Goal: Task Accomplishment & Management: Use online tool/utility

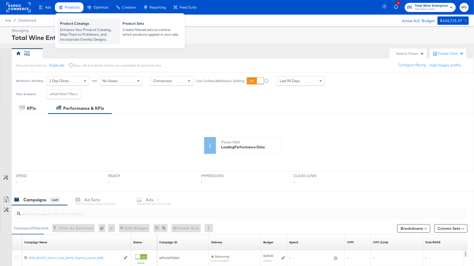
click at [72, 27] on div "Product Catalogs" at bounding box center [88, 24] width 57 height 6
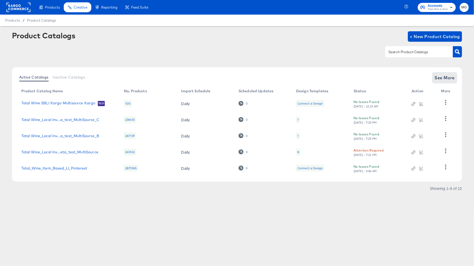
click at [441, 77] on span "See More" at bounding box center [445, 77] width 20 height 7
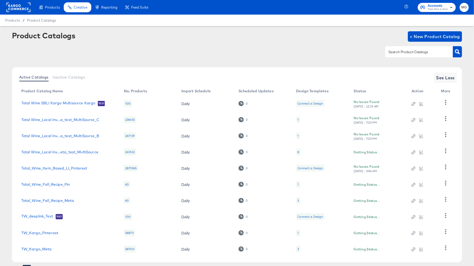
scroll to position [25, 0]
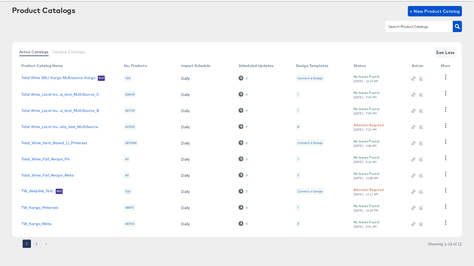
click at [34, 243] on button "2" at bounding box center [37, 243] width 8 height 8
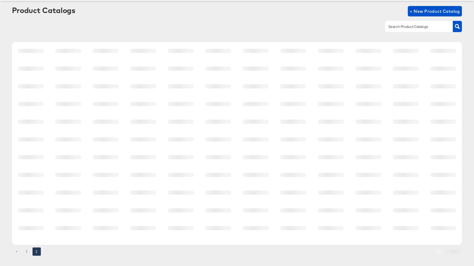
scroll to position [0, 0]
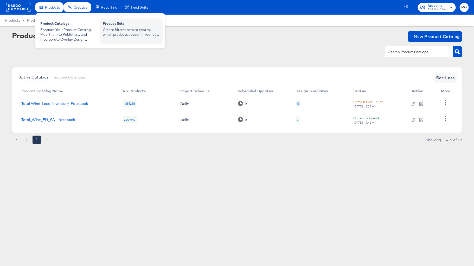
click at [105, 28] on div "Create filtered sets to control which products appear in your ads." at bounding box center [131, 32] width 57 height 10
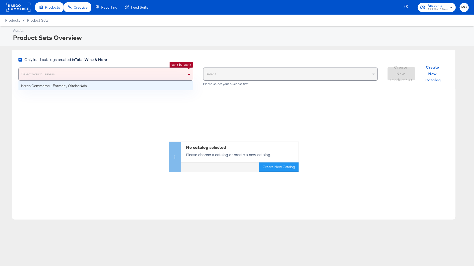
click at [126, 72] on div "Select your business" at bounding box center [106, 74] width 174 height 12
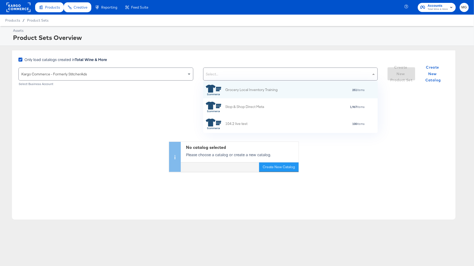
click at [257, 72] on div "Select..." at bounding box center [291, 74] width 174 height 12
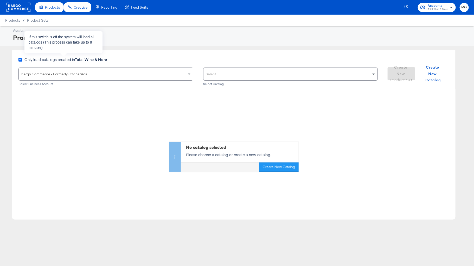
click at [20, 58] on icon at bounding box center [20, 60] width 4 height 4
click at [0, 0] on input "Only load catalogs created in Total Wine & More" at bounding box center [0, 0] width 0 height 0
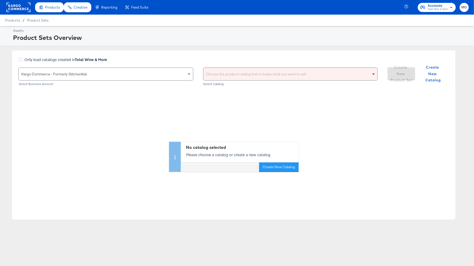
click at [233, 74] on div "Choose the product catalog that includes what you want to sell" at bounding box center [291, 74] width 174 height 12
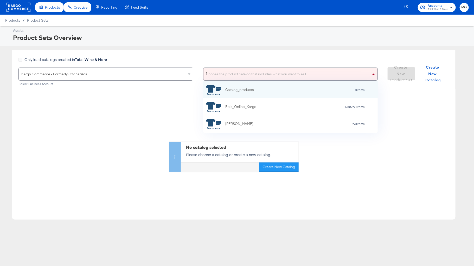
scroll to position [17, 175]
type input "fall"
click at [249, 92] on div "Total Wine Fall Recipe" at bounding box center [243, 89] width 35 height 5
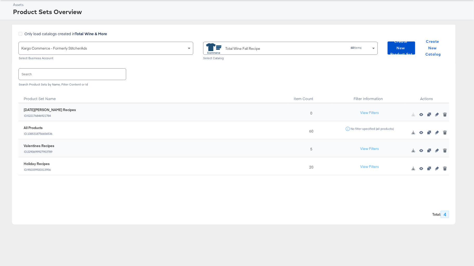
scroll to position [24, 0]
click at [421, 114] on icon "button" at bounding box center [422, 116] width 4 height 4
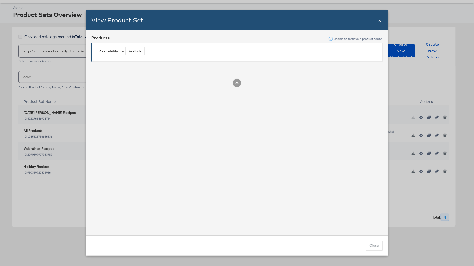
scroll to position [37, 0]
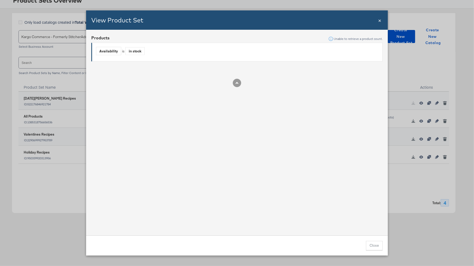
click at [379, 20] on span "×" at bounding box center [380, 19] width 3 height 7
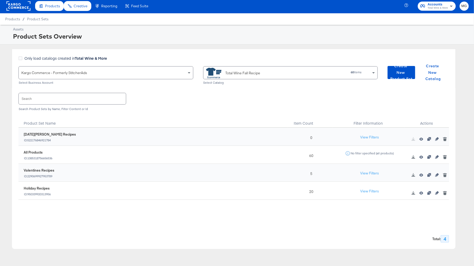
scroll to position [0, 0]
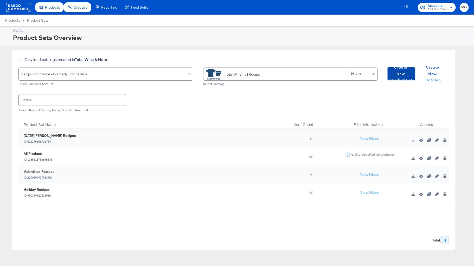
click at [402, 73] on span "Create New Product Set" at bounding box center [401, 73] width 23 height 19
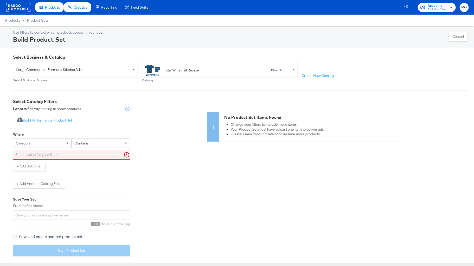
click at [41, 143] on div "category" at bounding box center [42, 143] width 58 height 9
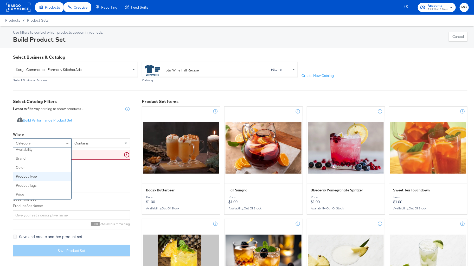
scroll to position [15, 0]
click at [107, 30] on div "Use filters to control which products appear in your ads. Build Product Set Can…" at bounding box center [240, 37] width 455 height 14
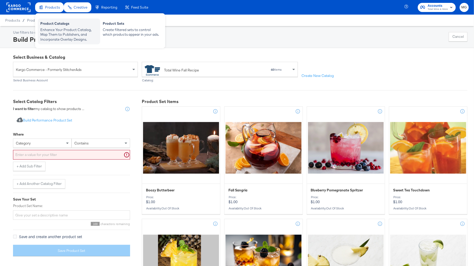
click at [63, 36] on div "Enhance Your Product Catalog, Map Them to Publishers, and Incorporate Overlay D…" at bounding box center [68, 34] width 57 height 15
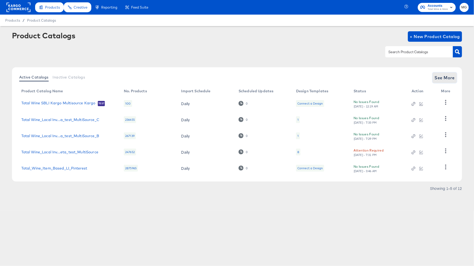
click at [445, 80] on span "See More" at bounding box center [445, 77] width 20 height 7
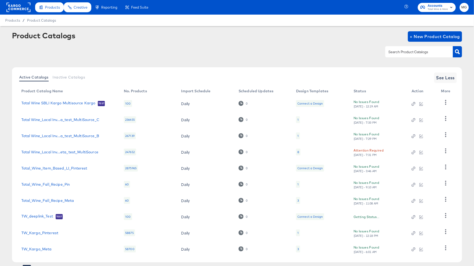
scroll to position [25, 0]
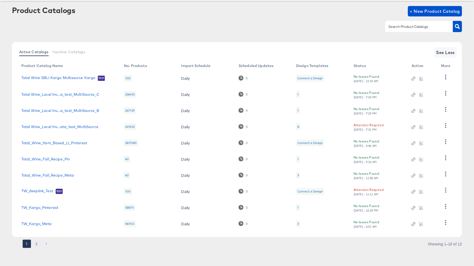
click at [35, 243] on button "2" at bounding box center [37, 243] width 8 height 8
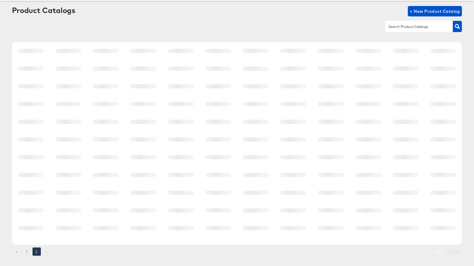
scroll to position [0, 0]
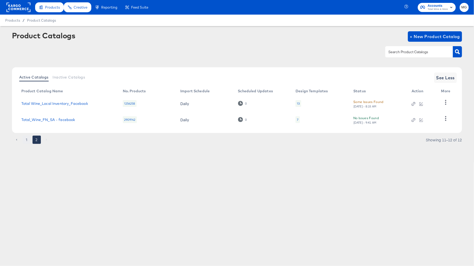
click at [26, 140] on button "1" at bounding box center [27, 139] width 8 height 8
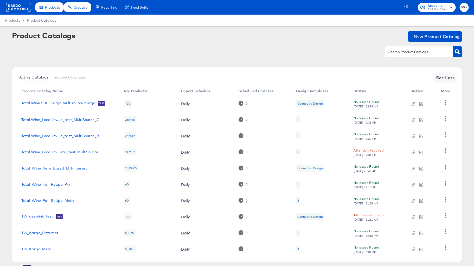
scroll to position [25, 0]
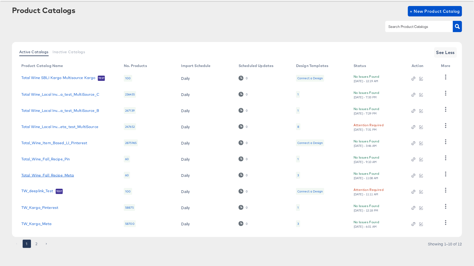
click at [56, 173] on link "Total_Wine_Fall_Recipe_Meta" at bounding box center [47, 175] width 53 height 4
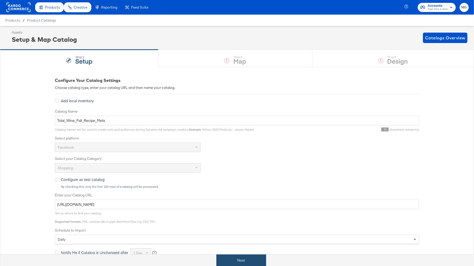
click at [233, 256] on button "Next" at bounding box center [242, 260] width 50 height 12
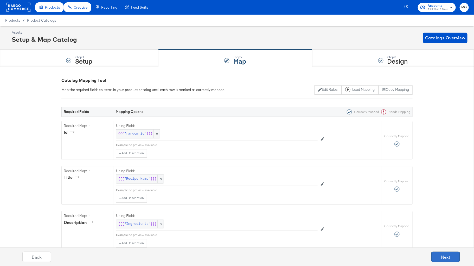
click at [450, 258] on button "Next" at bounding box center [446, 256] width 29 height 10
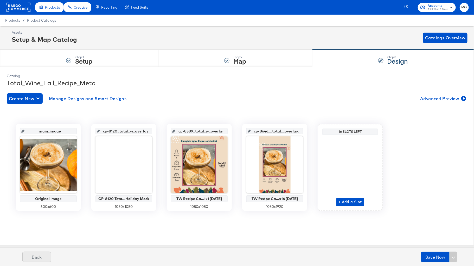
click at [40, 258] on button "Back" at bounding box center [36, 256] width 29 height 10
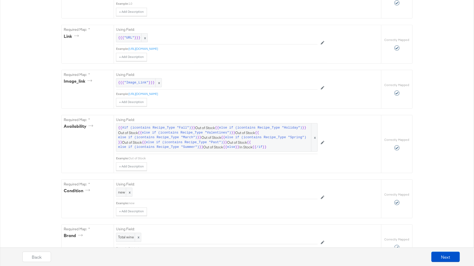
scroll to position [283, 0]
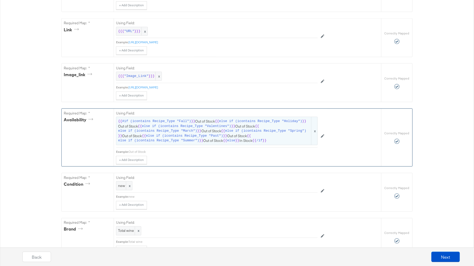
click at [184, 128] on span "else if (icontains Recipe_Type "March")" at bounding box center [157, 130] width 79 height 5
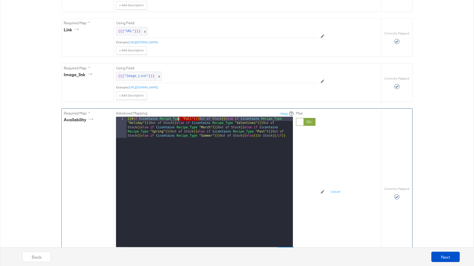
drag, startPoint x: 198, startPoint y: 115, endPoint x: 179, endPoint y: 115, distance: 19.8
click at [179, 117] on div "{{# if ( icontains Recipe_Type "Fall" ) }} Out of Stock {{ else if ( icontains …" at bounding box center [210, 203] width 166 height 173
drag, startPoint x: 240, startPoint y: 116, endPoint x: 139, endPoint y: 116, distance: 101.0
click at [139, 117] on div "{{# if ( icontains Recipe_Type "Fall" ) }} Out of Stock {{ else if ( icontains …" at bounding box center [210, 203] width 166 height 173
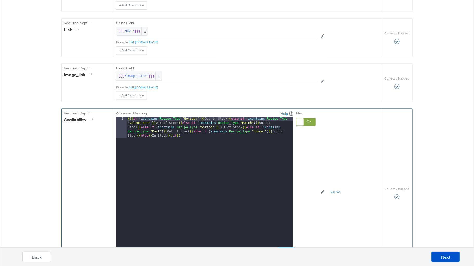
scroll to position [308, 0]
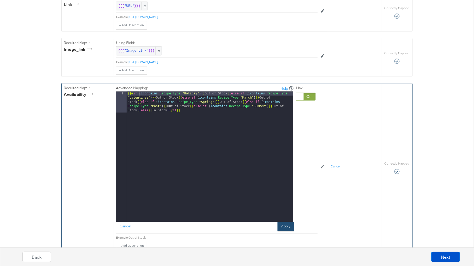
click at [285, 222] on button "Apply" at bounding box center [286, 226] width 16 height 9
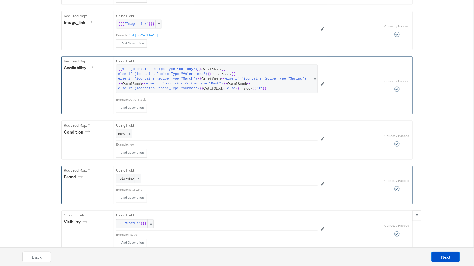
scroll to position [360, 0]
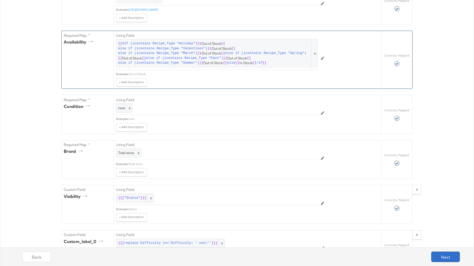
click at [442, 254] on button "Next" at bounding box center [446, 256] width 29 height 10
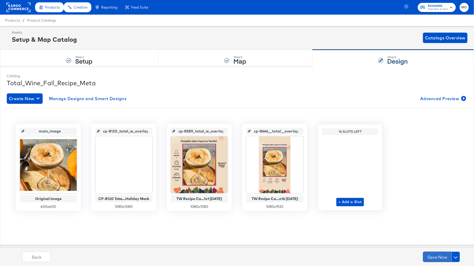
click at [441, 255] on button "Save Now" at bounding box center [437, 256] width 29 height 10
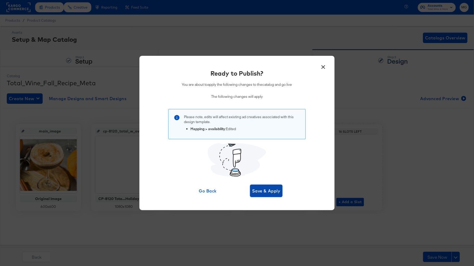
click at [261, 193] on span "Save & Apply" at bounding box center [266, 190] width 28 height 7
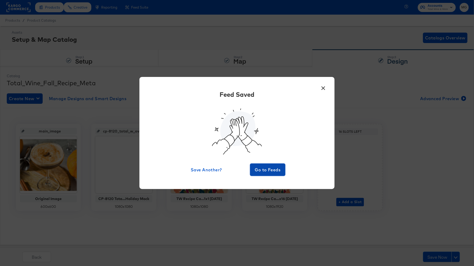
click at [271, 169] on span "Go to Feeds" at bounding box center [267, 169] width 31 height 7
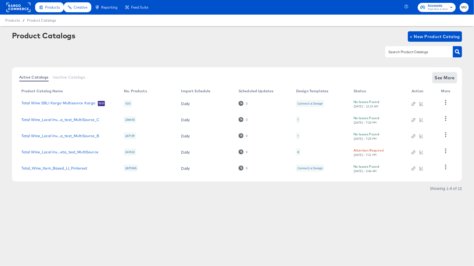
click at [439, 77] on span "See More" at bounding box center [445, 77] width 20 height 7
